Goal: Understand site structure: Understand site structure

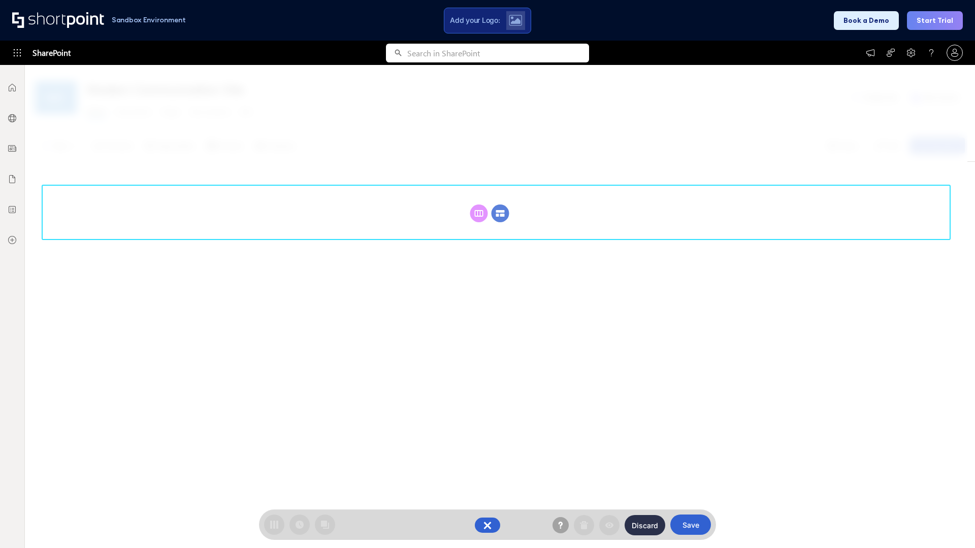
click at [500, 213] on circle at bounding box center [500, 214] width 18 height 18
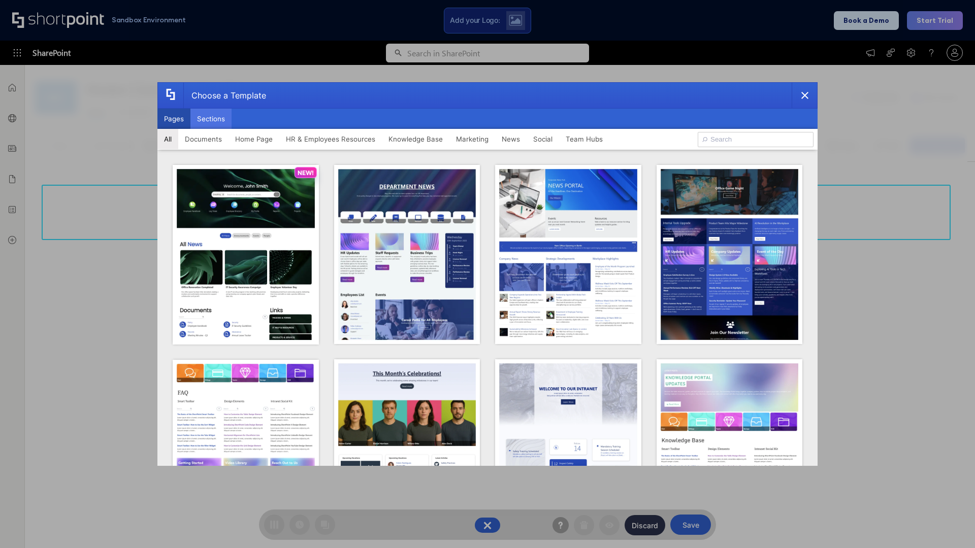
click at [211, 119] on button "Sections" at bounding box center [210, 119] width 41 height 20
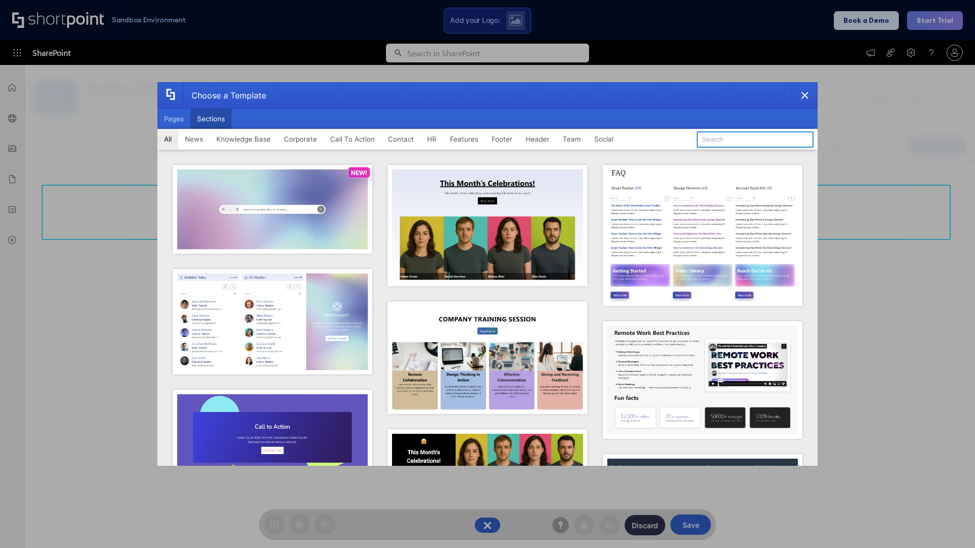
type input "Header 2"
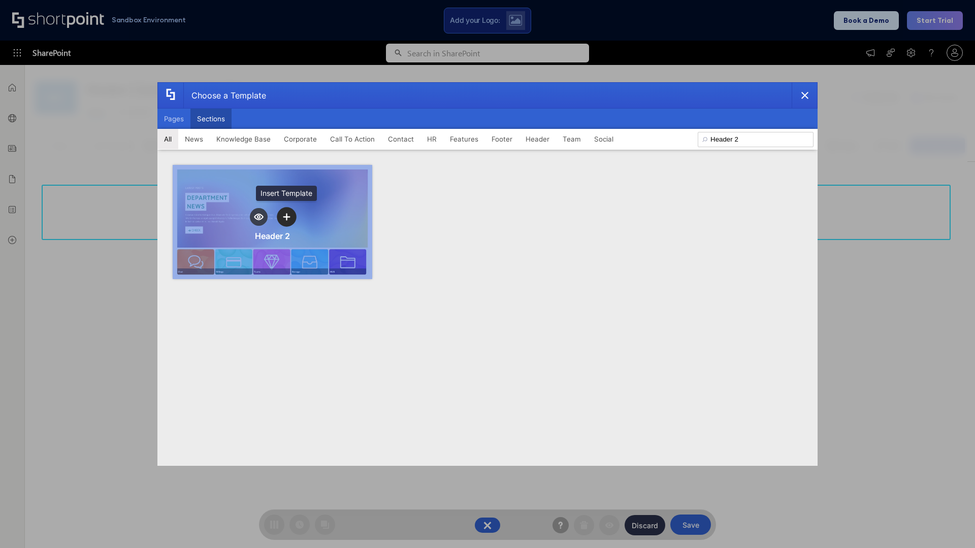
click at [286, 217] on icon "template selector" at bounding box center [286, 216] width 7 height 7
